Goal: Task Accomplishment & Management: Manage account settings

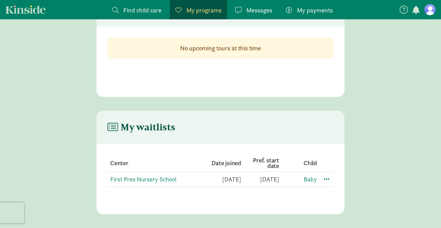
scroll to position [40, 0]
click at [324, 180] on span at bounding box center [327, 178] width 8 height 8
click at [355, 165] on main "My waitlists Center Date joined Pref. start date Child First Pres Nursery Schoo…" at bounding box center [220, 162] width 441 height 103
click at [135, 178] on link "First Pres Nursery School" at bounding box center [143, 179] width 66 height 8
click at [359, 121] on main "My waitlists Center Date joined Pref. start date Child First Pres Nursery Schoo…" at bounding box center [220, 162] width 441 height 103
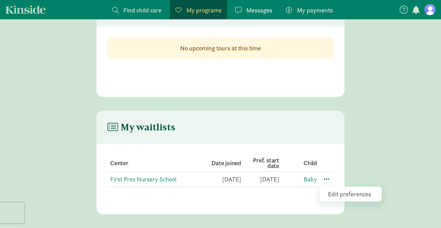
click at [199, 13] on span "My programs" at bounding box center [204, 10] width 35 height 9
click at [254, 10] on span "Messages" at bounding box center [260, 10] width 26 height 9
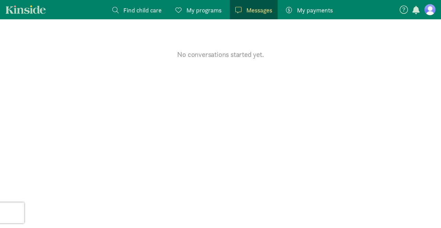
click at [425, 17] on nav "Find child care Find My programs Programs Messages Messages My payments Pay" at bounding box center [220, 9] width 441 height 19
click at [430, 14] on figure at bounding box center [430, 9] width 11 height 11
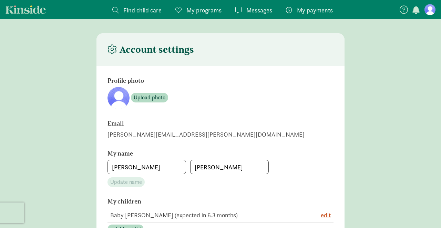
click at [430, 14] on figure at bounding box center [430, 9] width 11 height 11
click at [22, 9] on link "Kinside" at bounding box center [26, 9] width 40 height 9
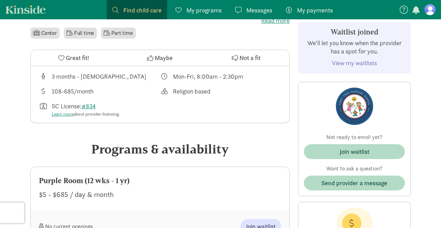
scroll to position [218, 0]
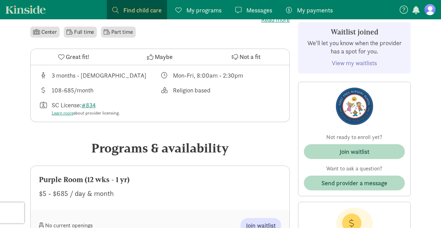
click at [346, 63] on link "View my waitlists" at bounding box center [354, 63] width 45 height 8
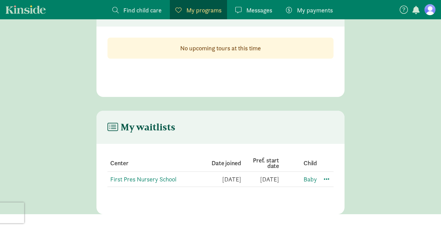
scroll to position [40, 0]
click at [317, 184] on td "Baby" at bounding box center [325, 179] width 17 height 15
click at [311, 181] on link "Baby" at bounding box center [310, 179] width 13 height 8
click at [365, 142] on main "My waitlists Center Date joined Pref. start date Child First Pres Nursery Schoo…" at bounding box center [220, 162] width 441 height 103
click at [328, 177] on span at bounding box center [327, 178] width 8 height 8
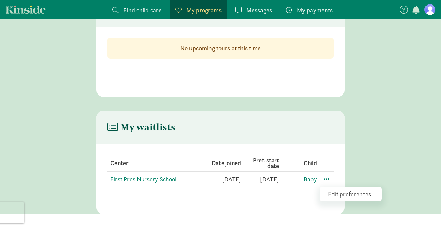
click at [329, 152] on section "Center Date joined Pref. start date Child First Pres Nursery School 8/6/2025 7/…" at bounding box center [221, 171] width 248 height 54
click at [148, 114] on header "My waitlists" at bounding box center [221, 127] width 248 height 33
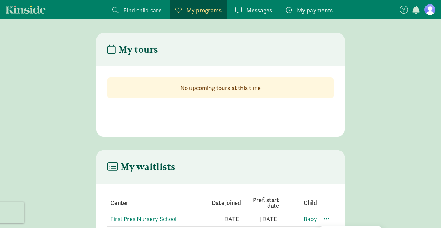
scroll to position [0, 0]
click at [76, 139] on div "My tours No upcoming tours at this time My waitlists Center Date joined Pref. s…" at bounding box center [220, 143] width 441 height 221
click at [427, 13] on figure at bounding box center [430, 9] width 11 height 11
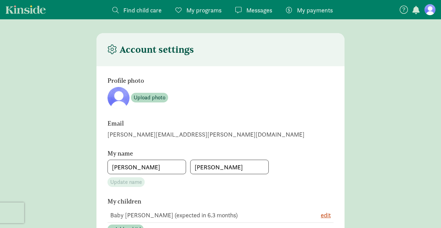
click at [431, 11] on figure at bounding box center [430, 9] width 11 height 11
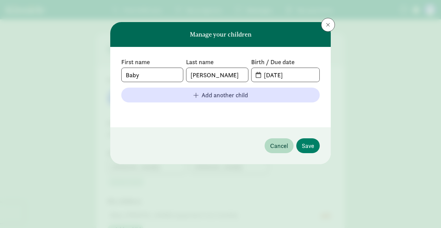
click at [329, 32] on header "Manage your children" at bounding box center [220, 34] width 221 height 25
click at [330, 26] on span at bounding box center [328, 25] width 4 height 6
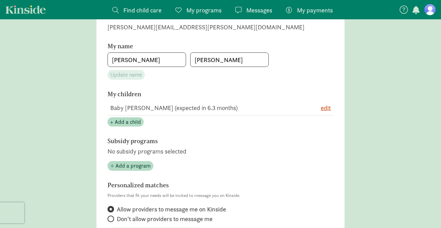
scroll to position [108, 0]
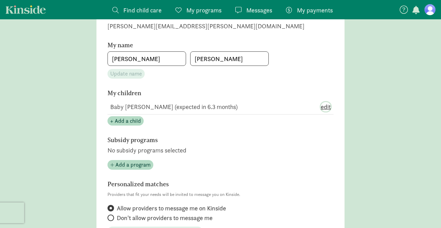
click at [329, 109] on span "edit" at bounding box center [326, 106] width 10 height 9
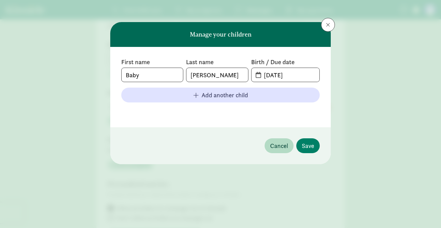
click at [328, 20] on button at bounding box center [328, 25] width 14 height 14
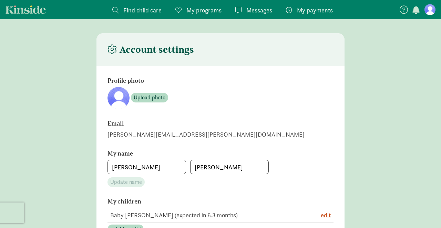
scroll to position [0, 0]
click at [434, 12] on figure at bounding box center [430, 9] width 11 height 11
click at [429, 9] on figure at bounding box center [430, 9] width 11 height 11
